Goal: Task Accomplishment & Management: Complete application form

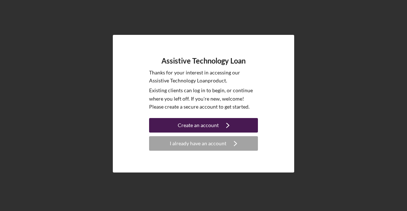
click at [200, 127] on div "Create an account" at bounding box center [198, 125] width 41 height 15
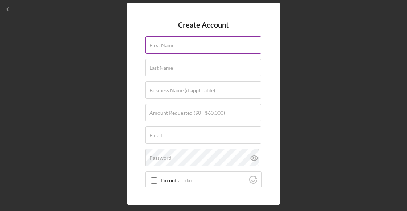
click at [160, 44] on label "First Name" at bounding box center [162, 45] width 25 height 6
click at [160, 44] on input "First Name" at bounding box center [204, 44] width 116 height 17
type input "[PERSON_NAME]"
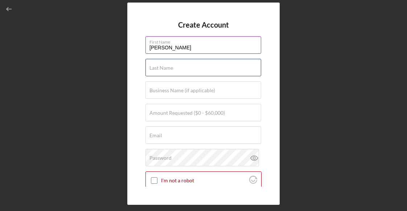
type input "[PERSON_NAME]"
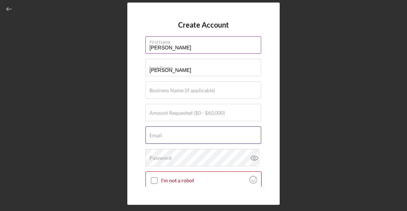
type input "[EMAIL_ADDRESS][DOMAIN_NAME]"
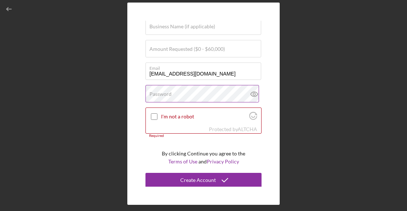
scroll to position [65, 0]
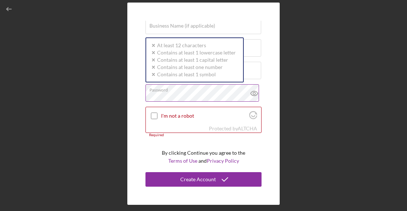
click at [166, 89] on div "Password Icon/icon-validation-no At least 12 characters Icon/icon-validation-no…" at bounding box center [204, 93] width 116 height 18
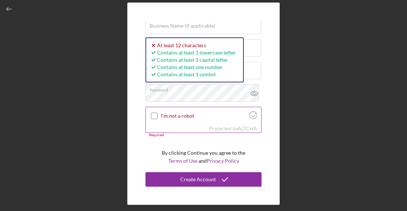
click at [154, 116] on input "I'm not a robot" at bounding box center [154, 116] width 7 height 7
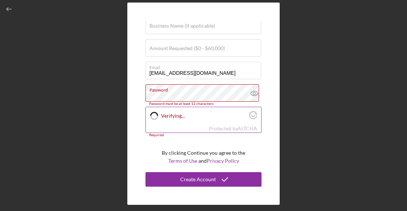
scroll to position [60, 0]
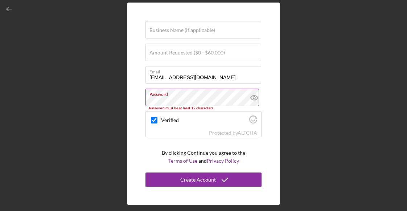
click at [182, 95] on label "Password" at bounding box center [206, 93] width 112 height 8
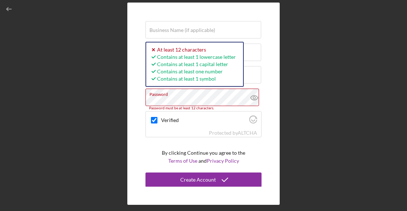
click at [130, 99] on div "Create Account First Name [PERSON_NAME] Last Name [PERSON_NAME] Business Name (…" at bounding box center [203, 104] width 152 height 202
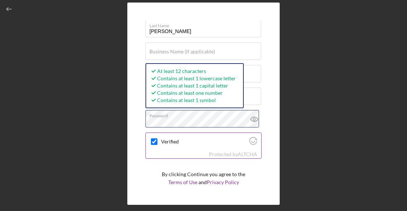
scroll to position [36, 0]
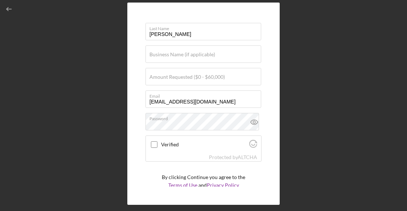
checkbox input "true"
